Goal: Check status

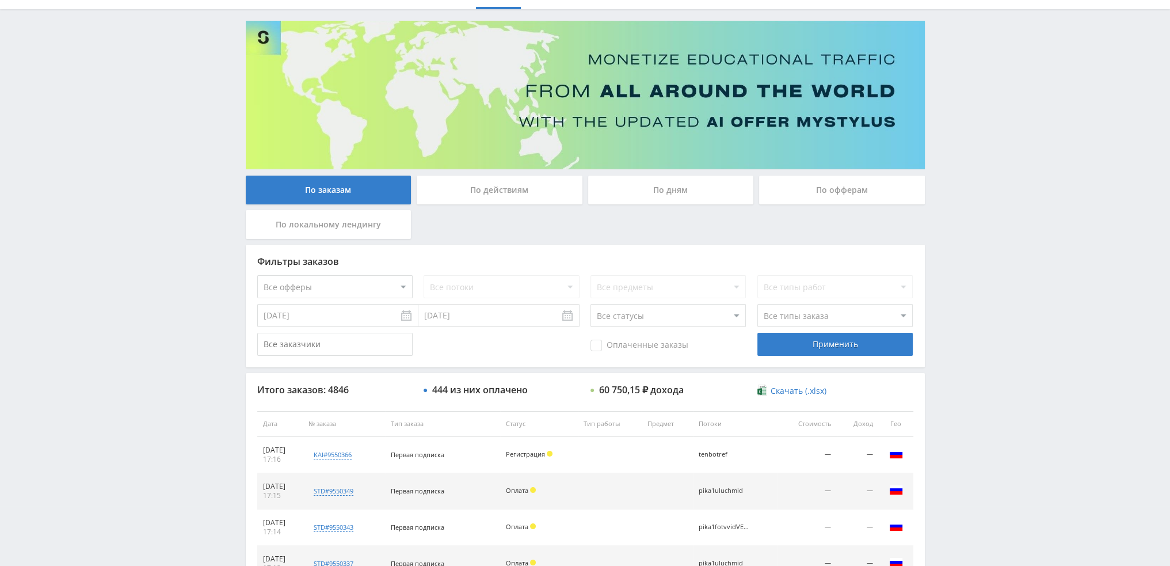
scroll to position [58, 0]
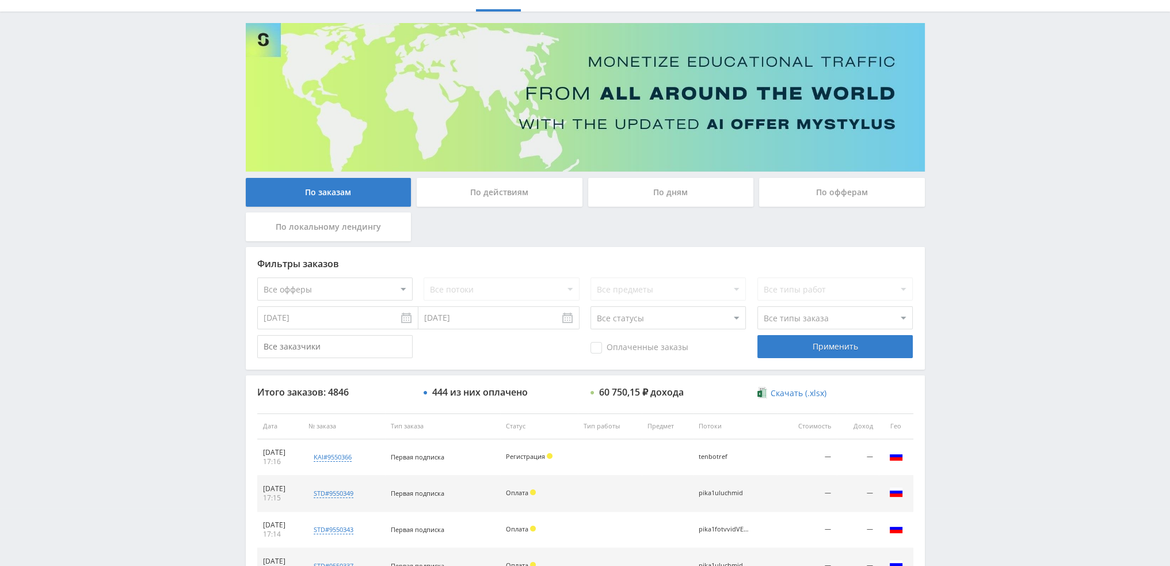
click at [702, 182] on div "По дням" at bounding box center [671, 192] width 166 height 29
click at [0, 0] on input "По дням" at bounding box center [0, 0] width 0 height 0
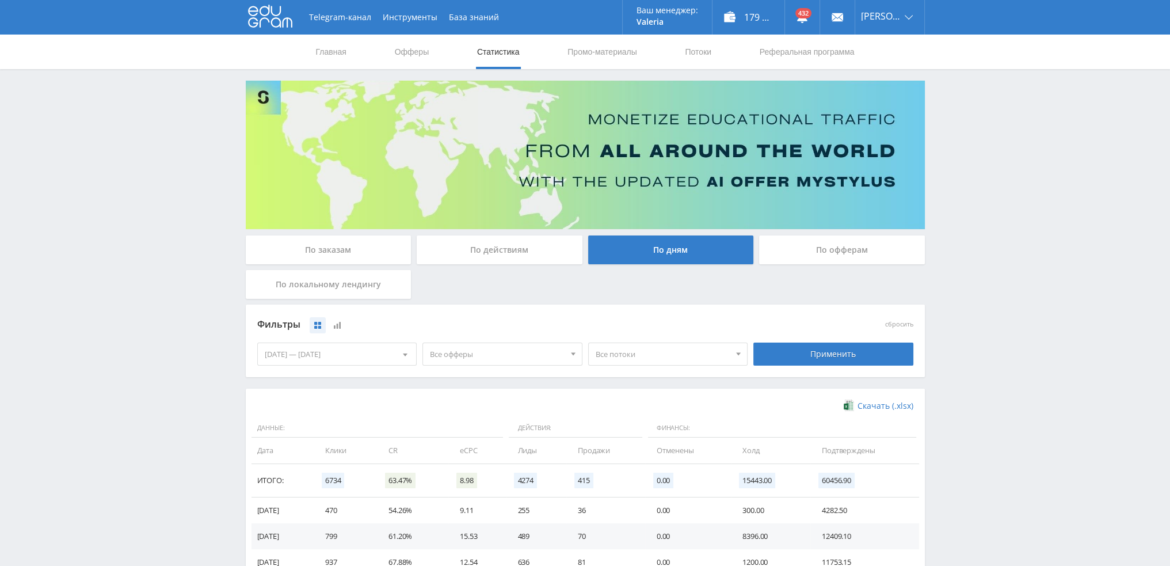
scroll to position [0, 0]
